Goal: Use online tool/utility: Use online tool/utility

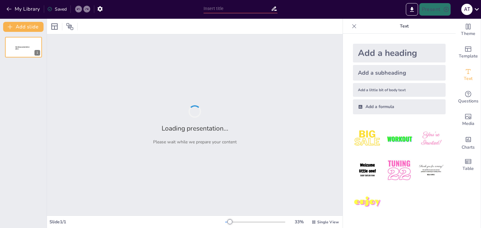
type input "Журналістика як система засобів масової інформації"
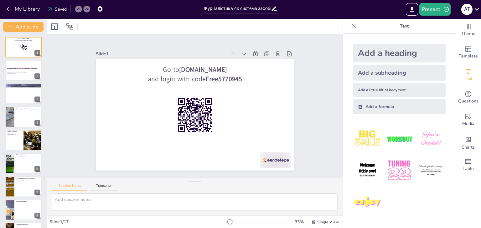
checkbox input "true"
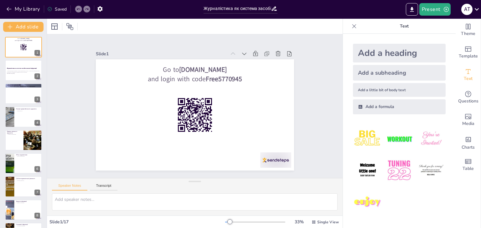
checkbox input "true"
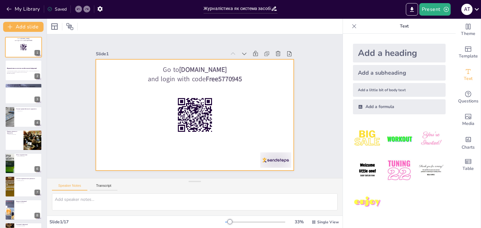
checkbox input "true"
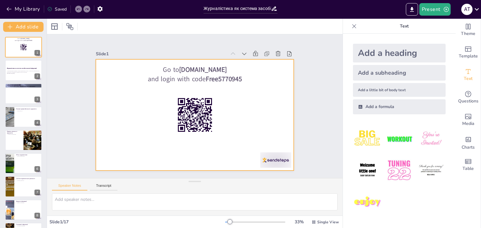
checkbox input "true"
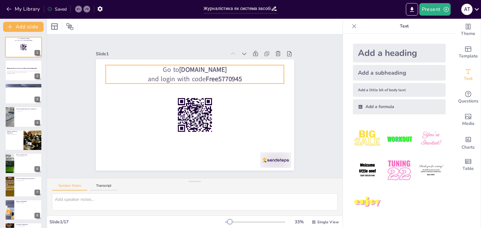
checkbox input "true"
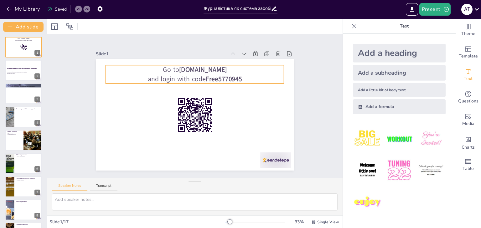
checkbox input "true"
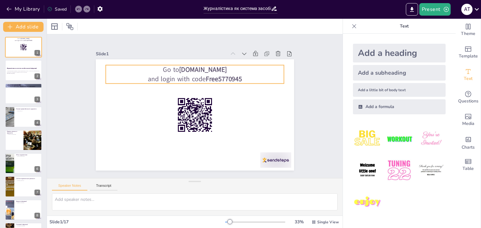
checkbox input "true"
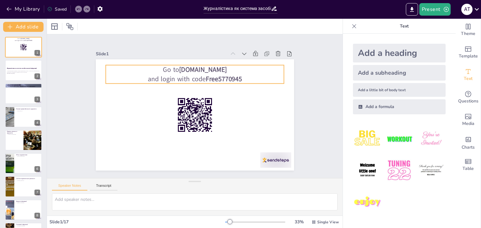
checkbox input "true"
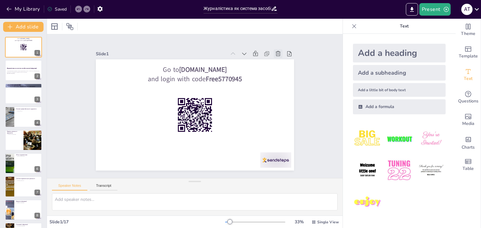
click at [276, 51] on icon at bounding box center [278, 53] width 5 height 5
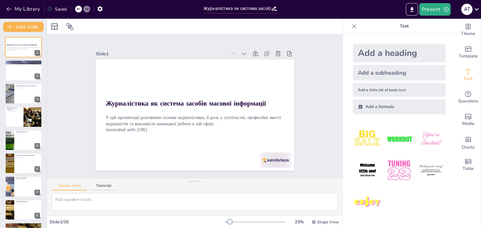
checkbox input "true"
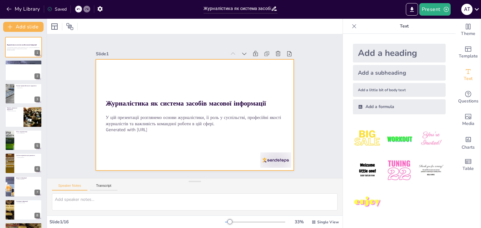
checkbox input "true"
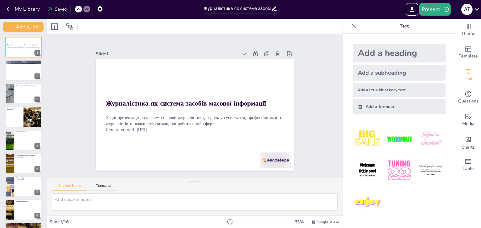
checkbox input "true"
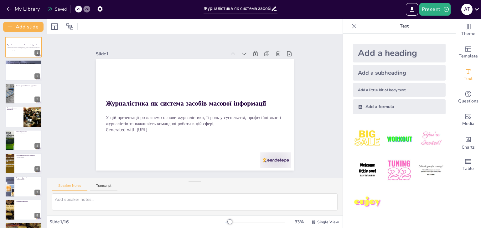
checkbox input "true"
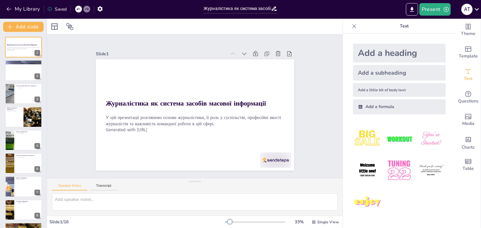
checkbox input "true"
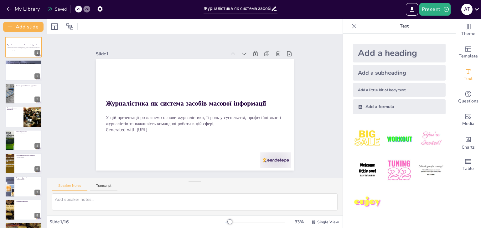
checkbox input "true"
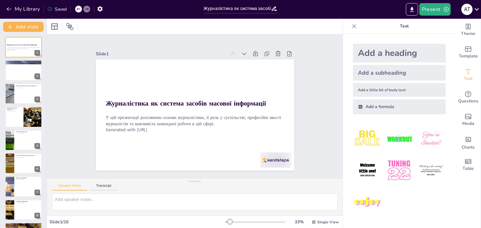
checkbox input "true"
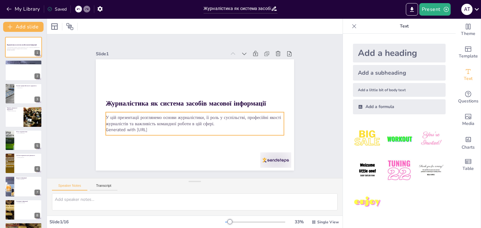
checkbox input "true"
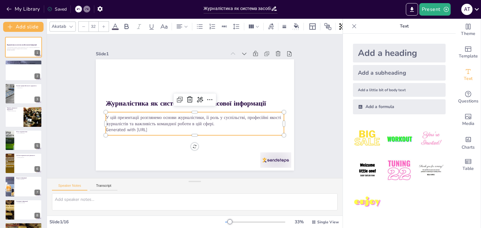
click at [151, 128] on p "Generated with [URL]" at bounding box center [192, 130] width 178 height 25
checkbox input "true"
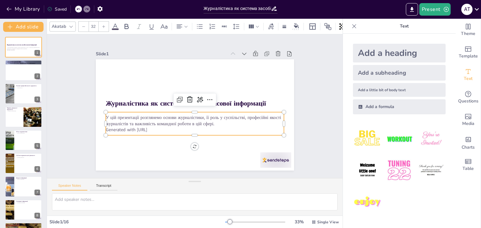
checkbox input "true"
click at [158, 128] on p "Generated with [URL]" at bounding box center [194, 130] width 178 height 6
checkbox input "true"
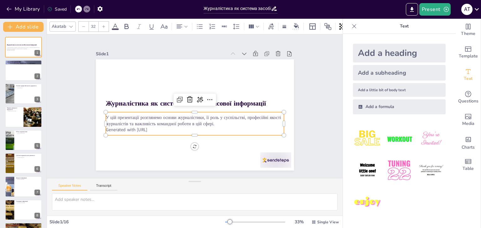
checkbox input "true"
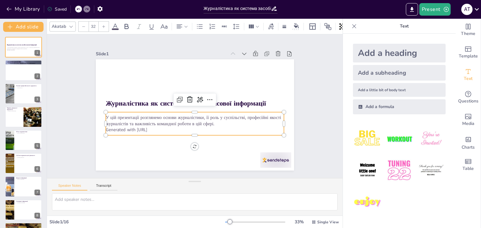
checkbox input "true"
click at [212, 122] on p "У цій презентації розглянемо основи журналістики, її роль у суспільстві, профес…" at bounding box center [194, 121] width 178 height 12
checkbox input "true"
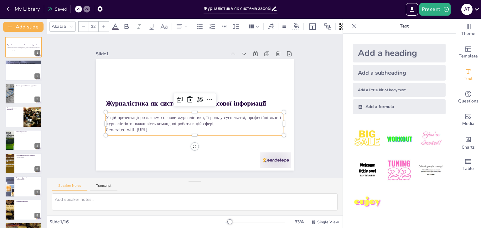
checkbox input "true"
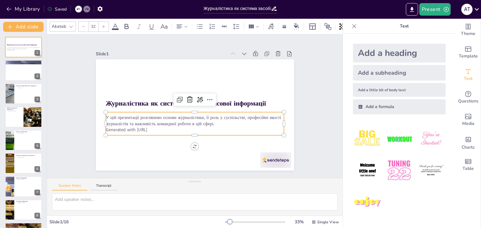
checkbox input "true"
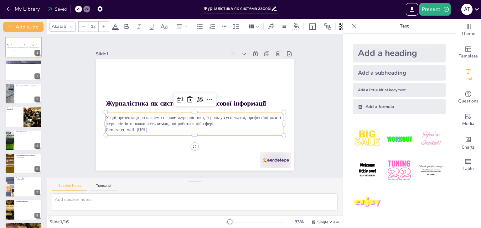
checkbox input "true"
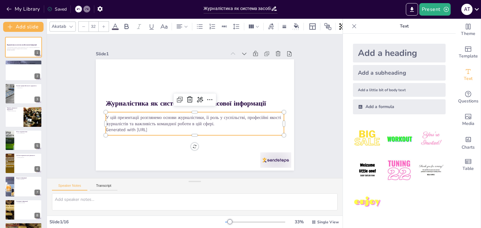
checkbox input "true"
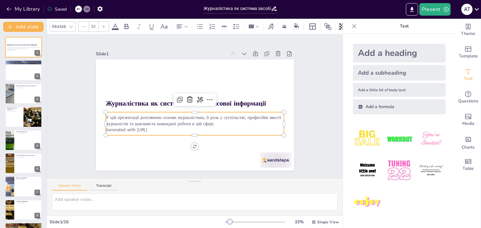
checkbox input "true"
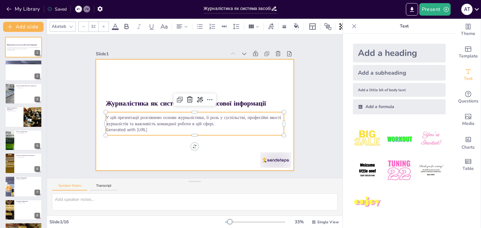
checkbox input "true"
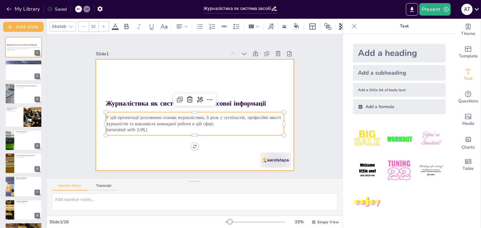
click at [227, 143] on div at bounding box center [195, 114] width 198 height 111
checkbox input "true"
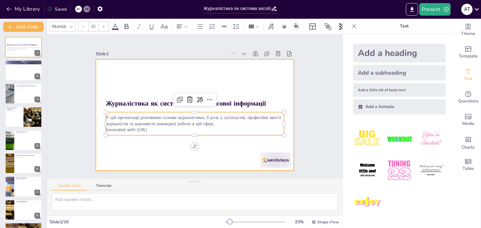
checkbox input "true"
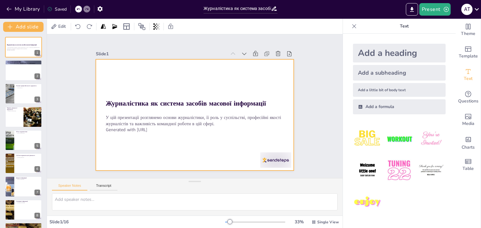
checkbox input "true"
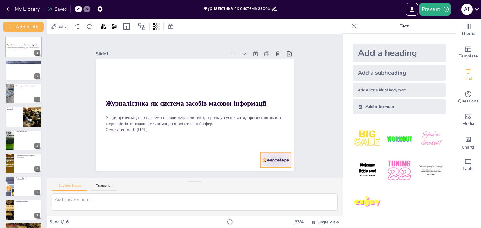
checkbox input "true"
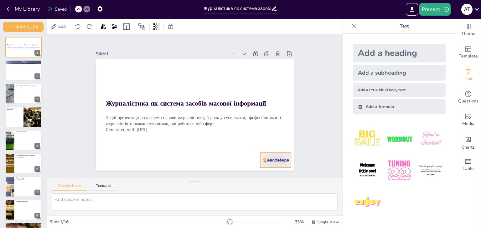
click at [270, 160] on div at bounding box center [275, 160] width 31 height 15
checkbox input "true"
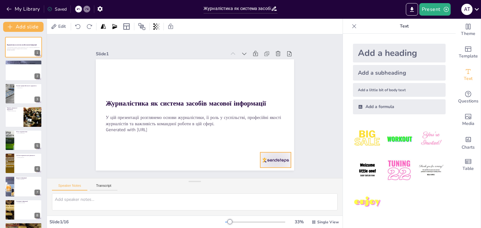
checkbox input "true"
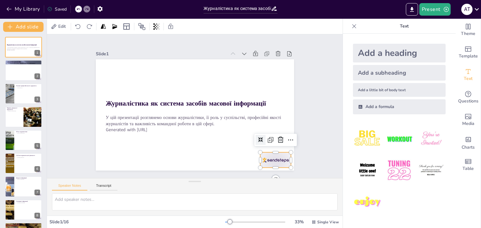
checkbox input "true"
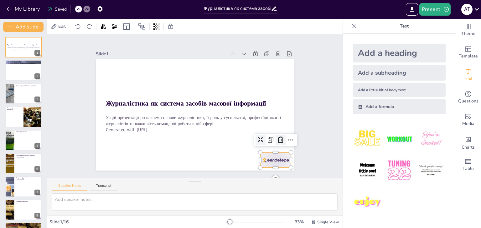
checkbox input "true"
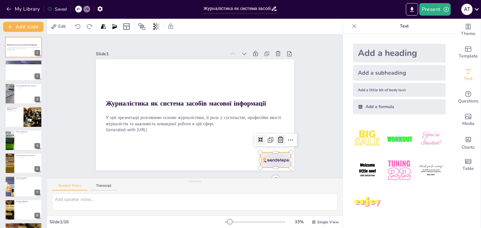
checkbox input "true"
click at [275, 153] on icon at bounding box center [271, 157] width 9 height 9
checkbox input "true"
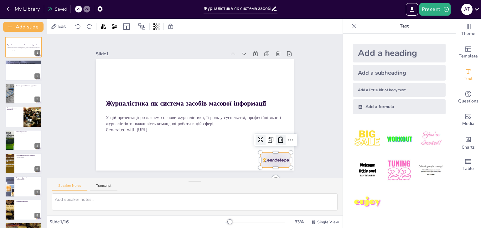
checkbox input "true"
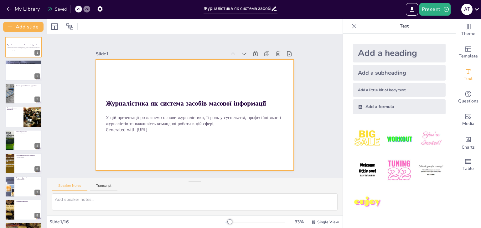
checkbox input "true"
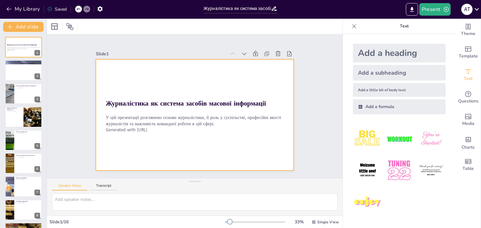
checkbox input "true"
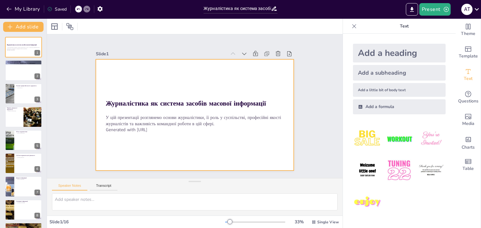
checkbox input "true"
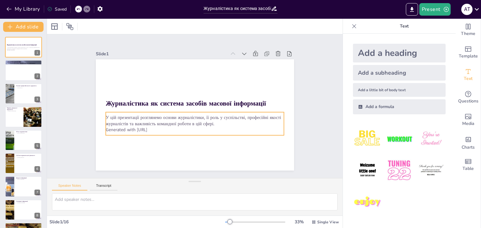
checkbox input "true"
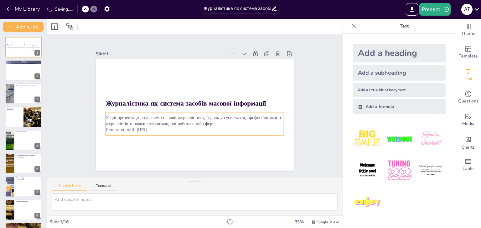
checkbox input "true"
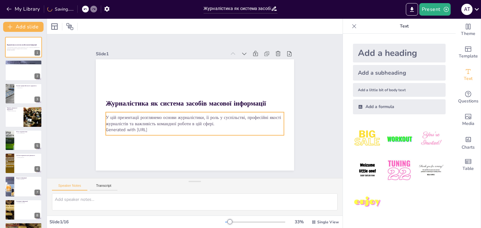
checkbox input "true"
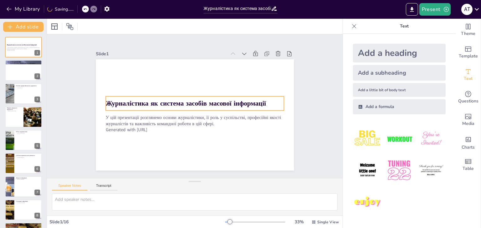
checkbox input "true"
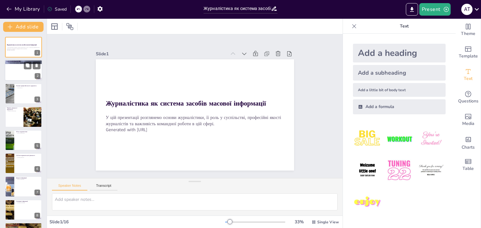
click at [18, 70] on div at bounding box center [24, 70] width 38 height 21
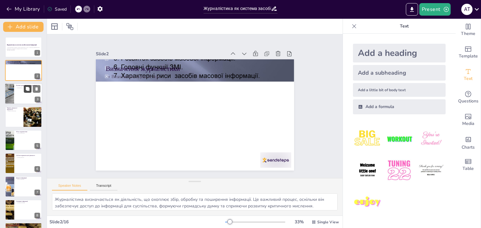
click at [30, 92] on button at bounding box center [28, 89] width 8 height 8
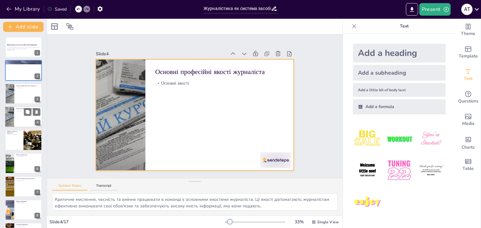
click at [21, 125] on div at bounding box center [24, 116] width 38 height 21
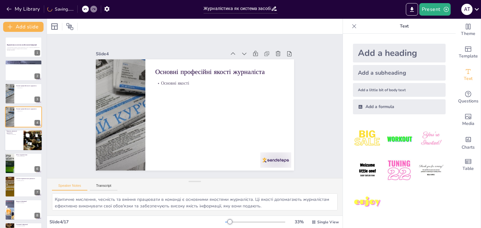
click at [23, 134] on div at bounding box center [24, 140] width 38 height 21
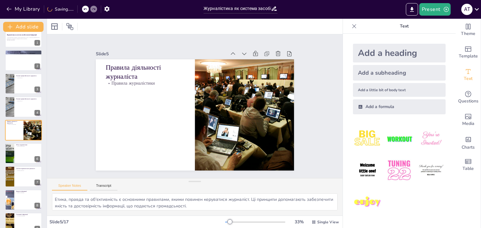
click at [18, 166] on div "Журналістика як система засобів масової інформації У цій презентації розглянемо…" at bounding box center [23, 223] width 47 height 393
click at [11, 156] on div at bounding box center [9, 153] width 16 height 21
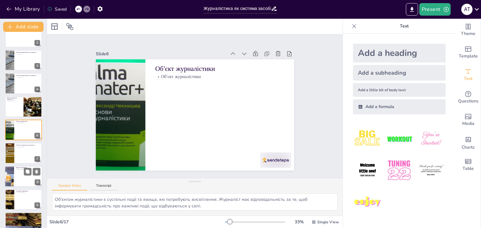
click at [13, 175] on div at bounding box center [9, 176] width 28 height 21
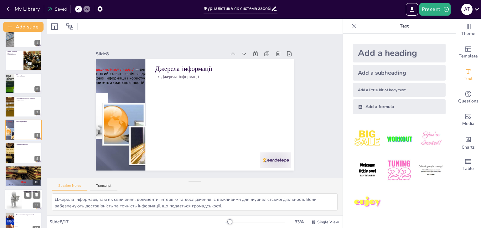
click at [14, 193] on div at bounding box center [13, 199] width 19 height 19
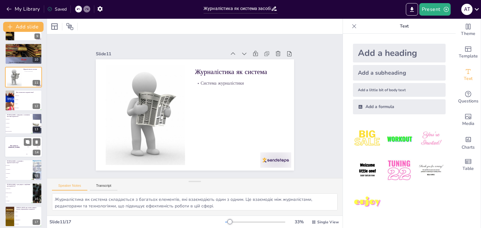
scroll to position [206, 0]
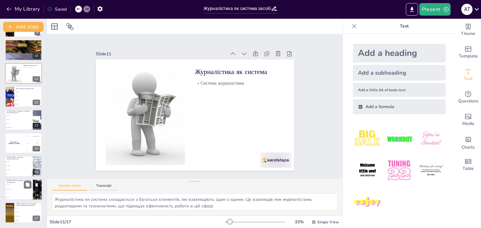
click at [18, 183] on p "[PERSON_NAME] з цих джерел є надійними для журналіста?" at bounding box center [19, 181] width 24 height 3
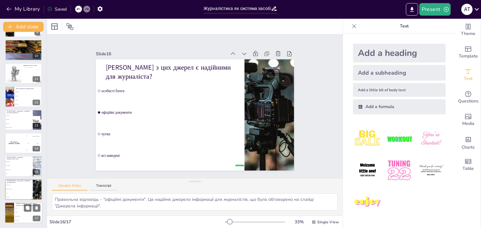
click at [16, 210] on li "чесність" at bounding box center [28, 208] width 28 height 4
